Goal: Task Accomplishment & Management: Manage account settings

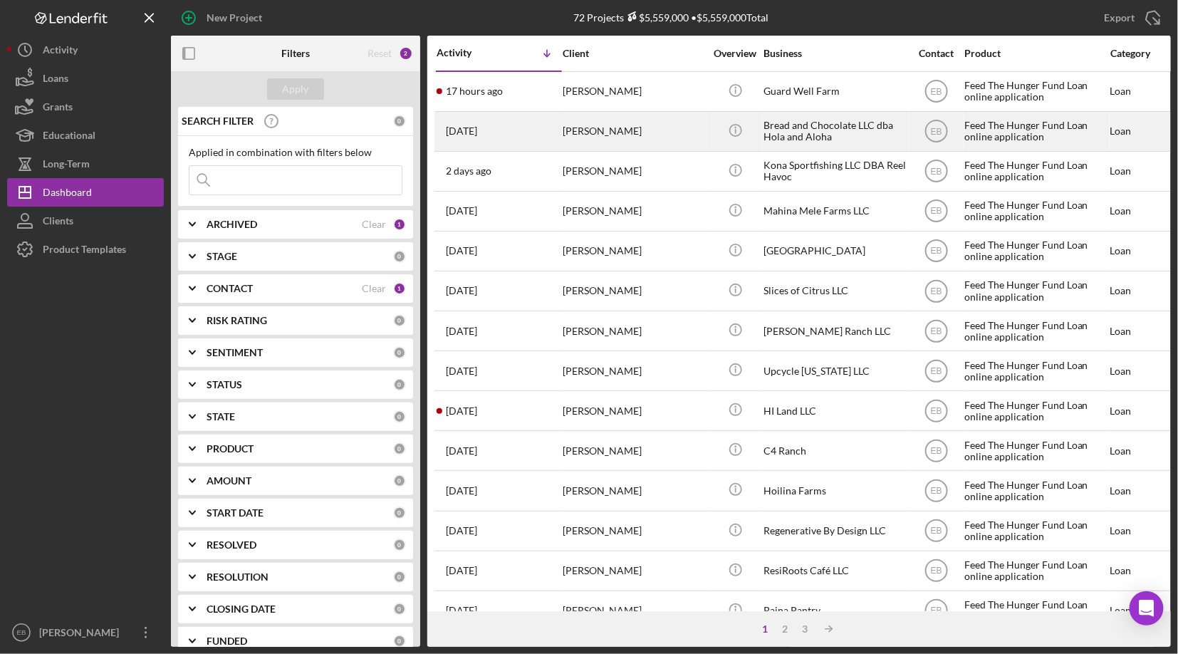
click at [601, 131] on div "[PERSON_NAME]" at bounding box center [634, 132] width 142 height 38
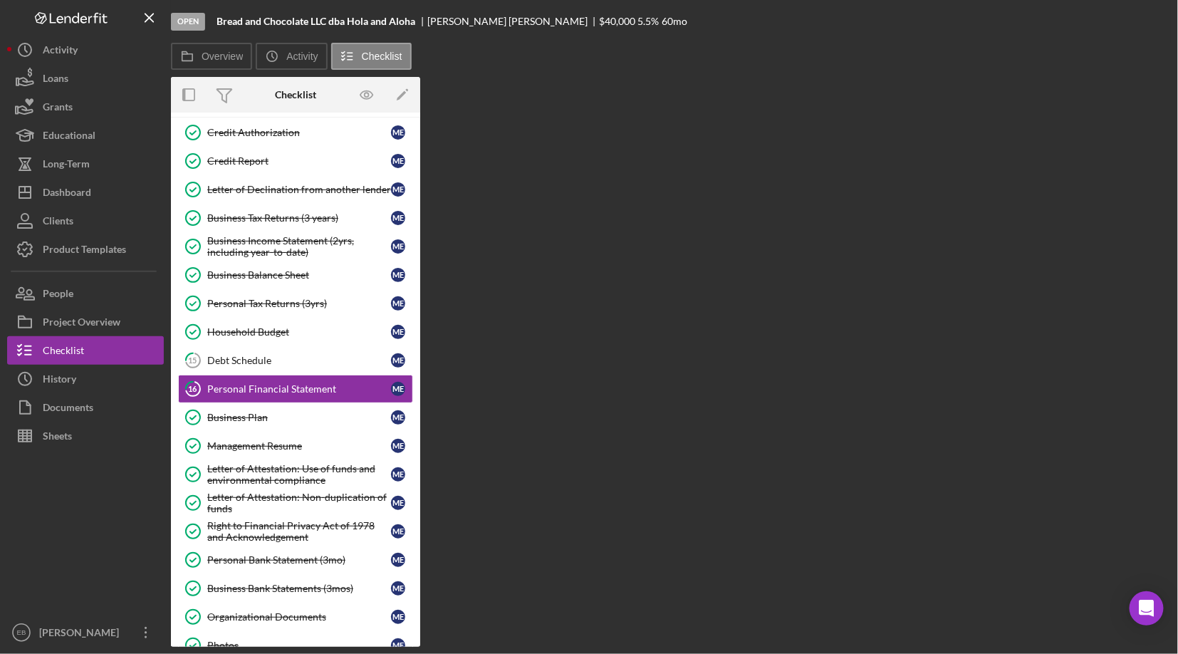
scroll to position [68, 0]
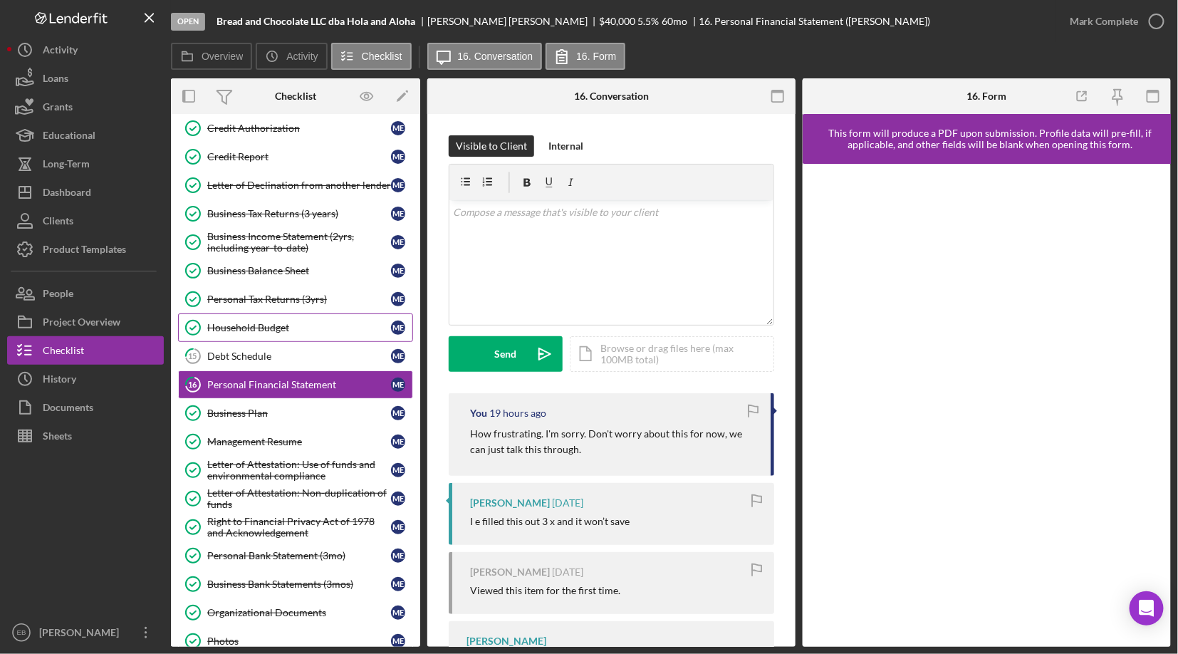
click at [268, 323] on div "Household Budget" at bounding box center [299, 327] width 184 height 11
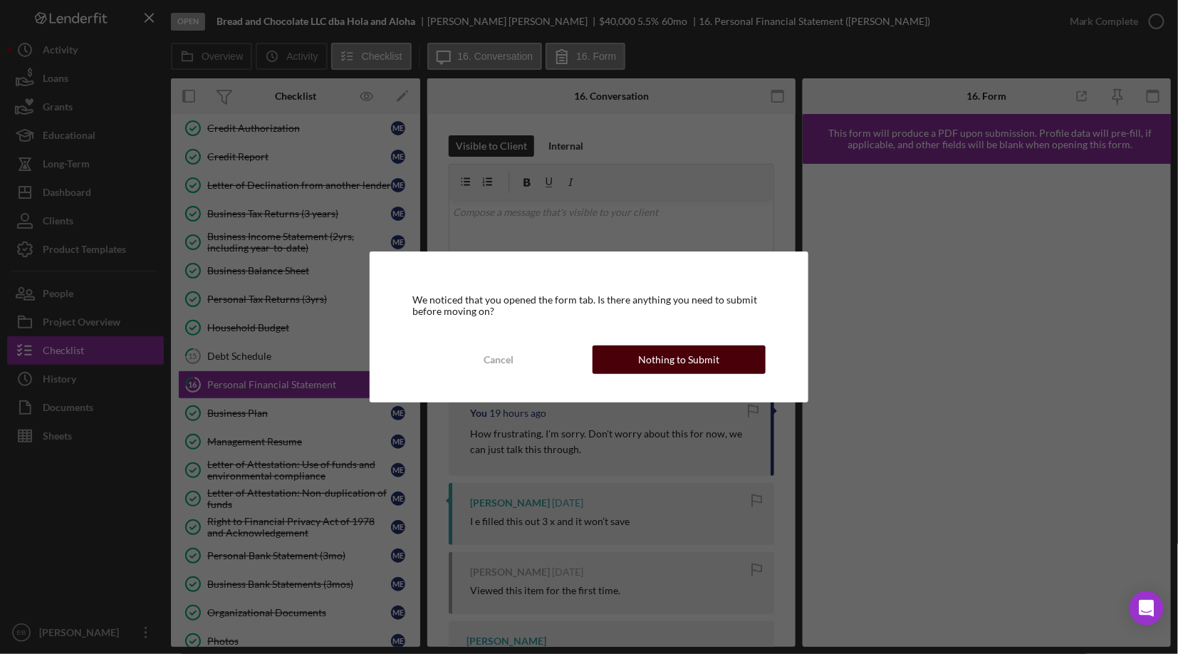
click at [696, 354] on div "Nothing to Submit" at bounding box center [679, 360] width 81 height 28
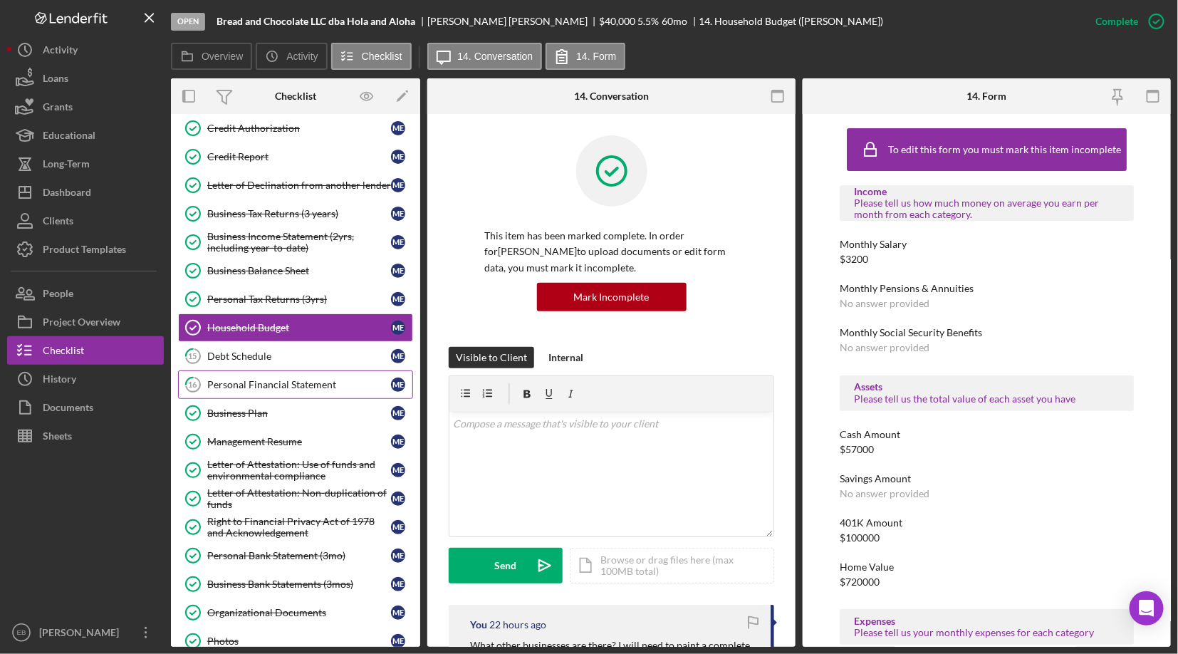
click at [271, 371] on link "16 Personal Financial Statement M E" at bounding box center [295, 384] width 235 height 28
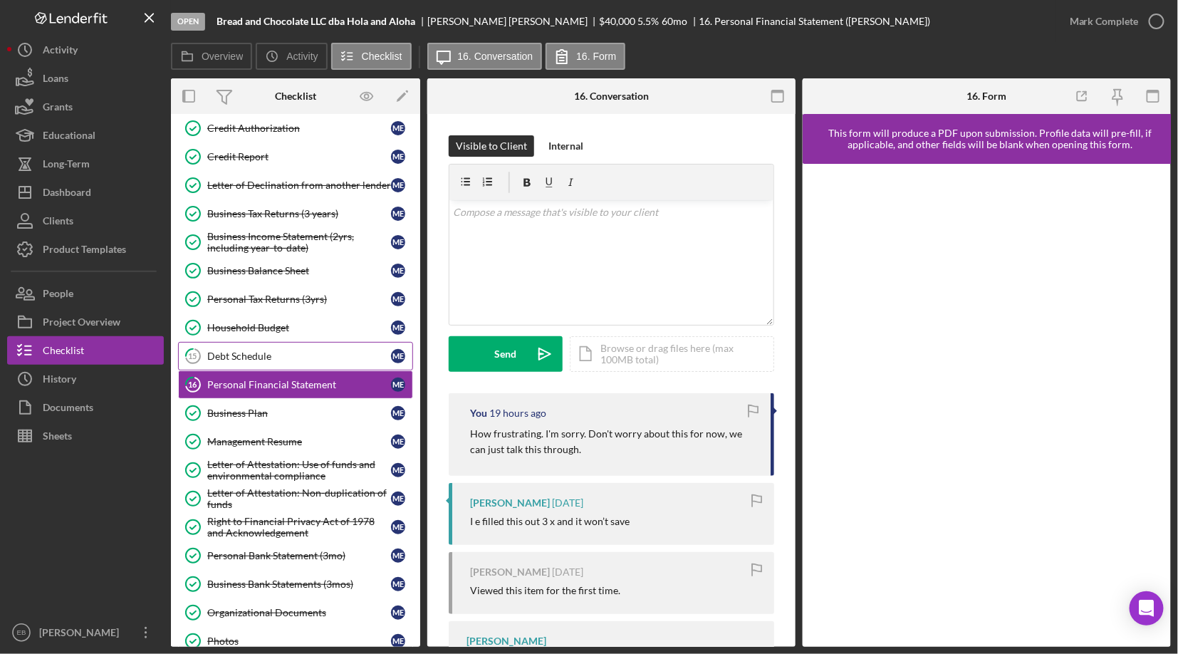
click at [258, 351] on div "Debt Schedule" at bounding box center [299, 356] width 184 height 11
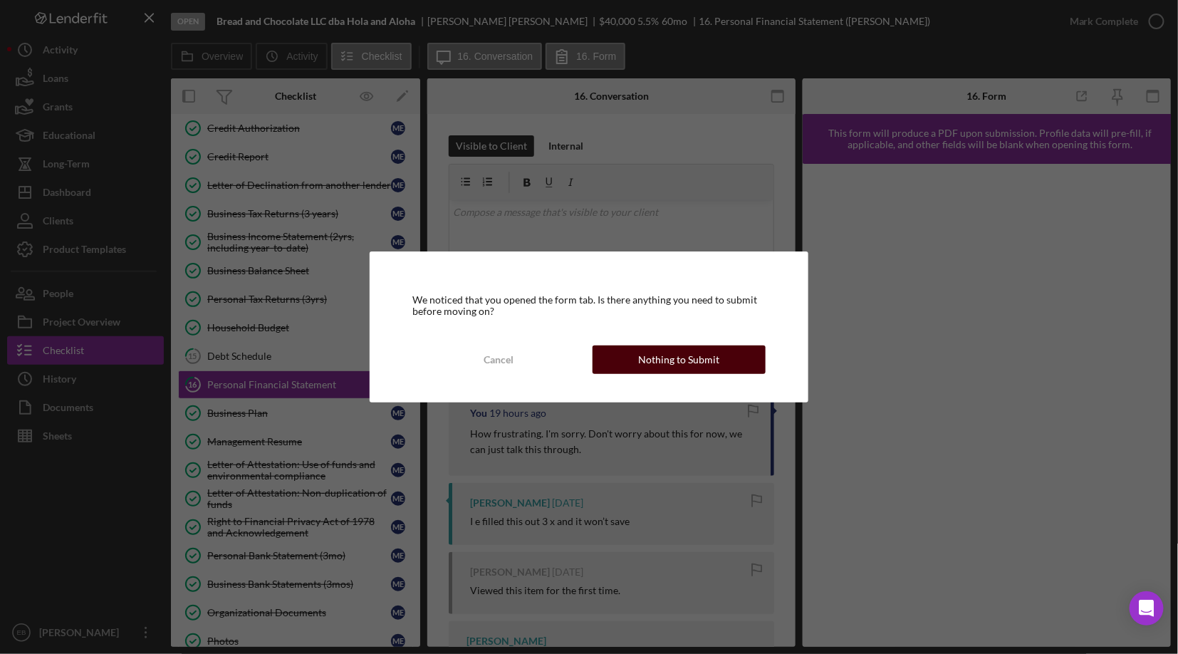
click at [691, 363] on div "Nothing to Submit" at bounding box center [679, 360] width 81 height 28
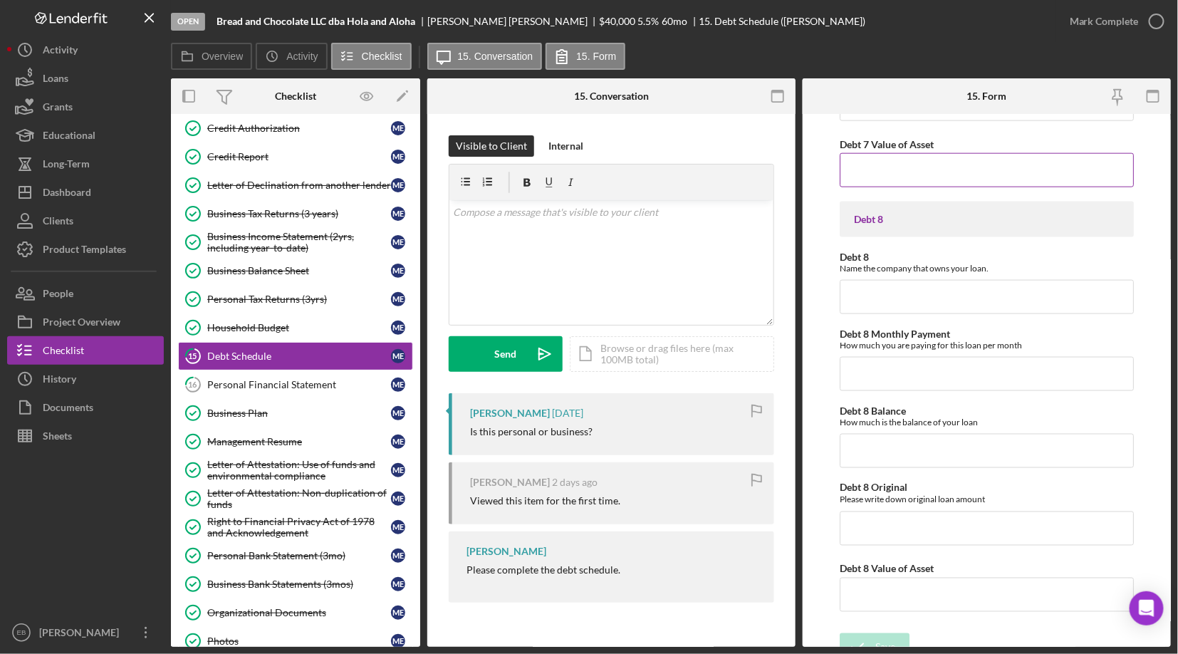
scroll to position [2893, 0]
